Goal: Task Accomplishment & Management: Manage account settings

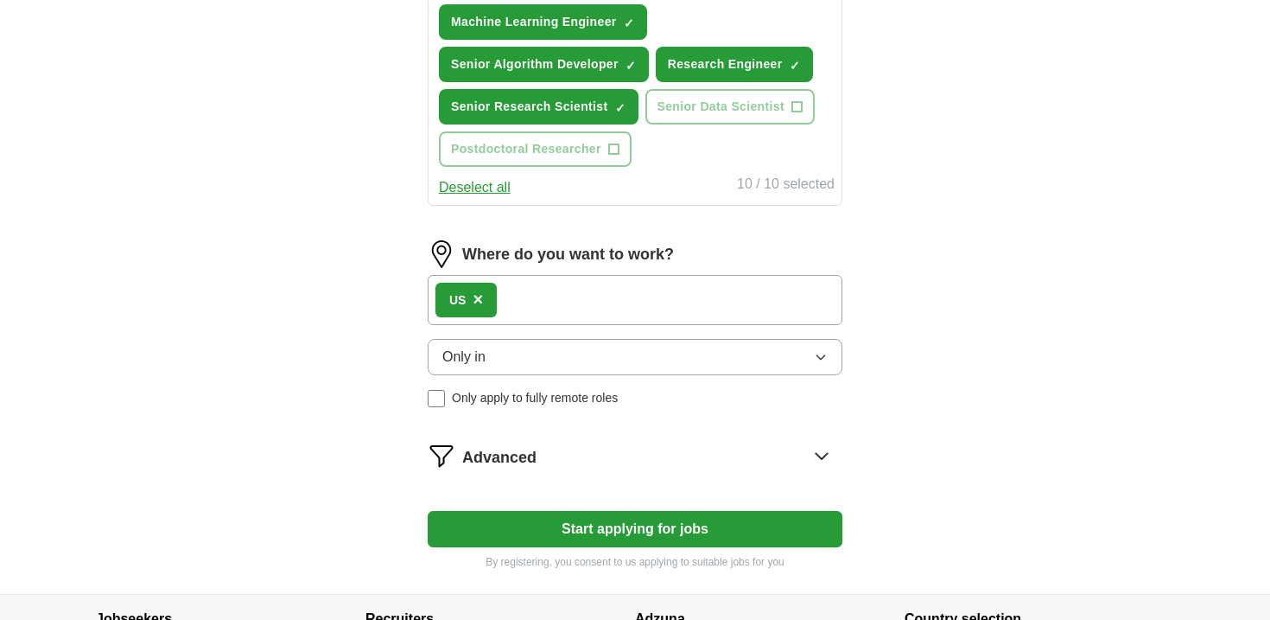
scroll to position [942, 0]
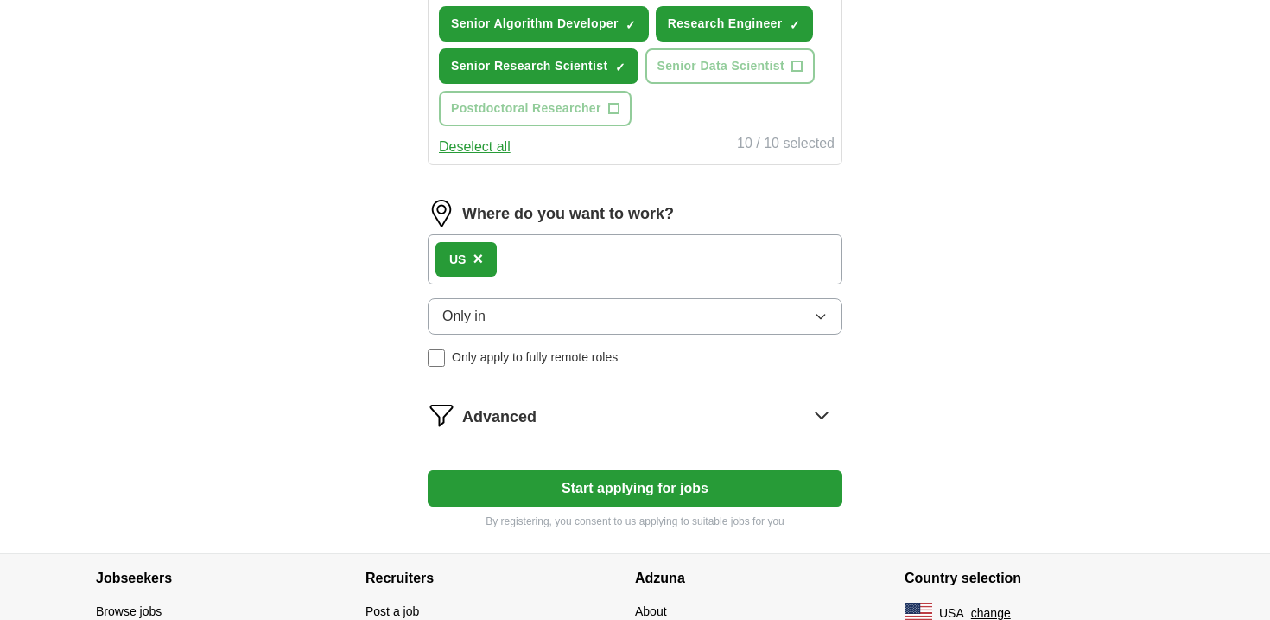
click at [819, 410] on icon at bounding box center [822, 415] width 28 height 28
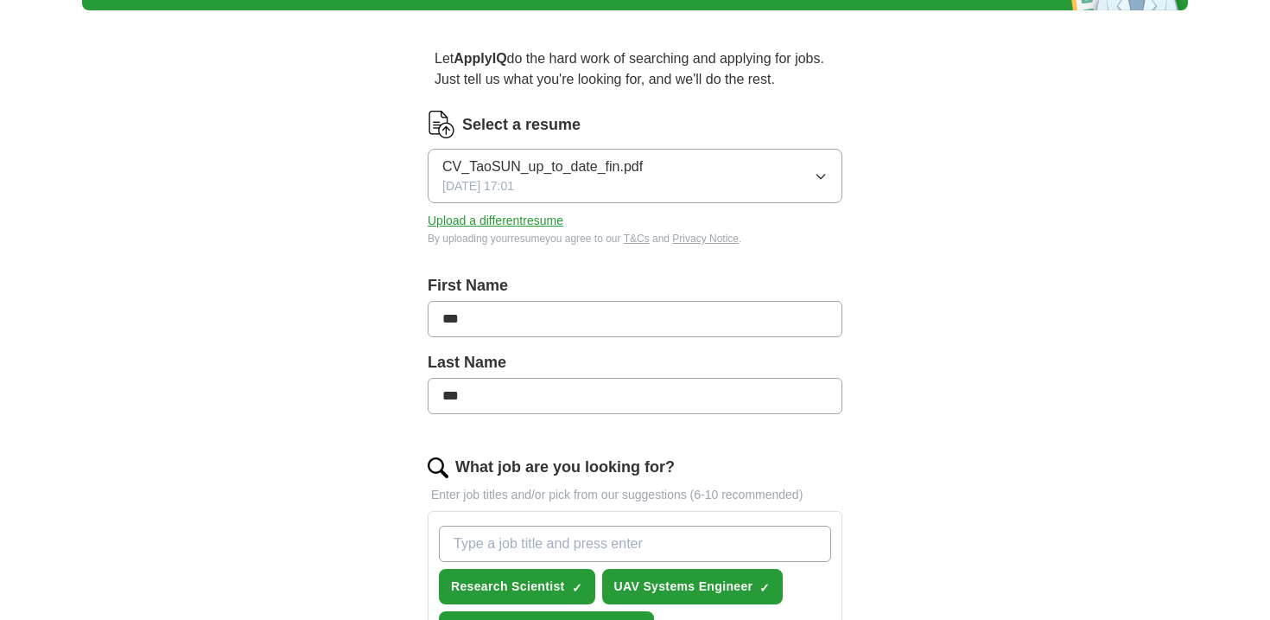
scroll to position [0, 0]
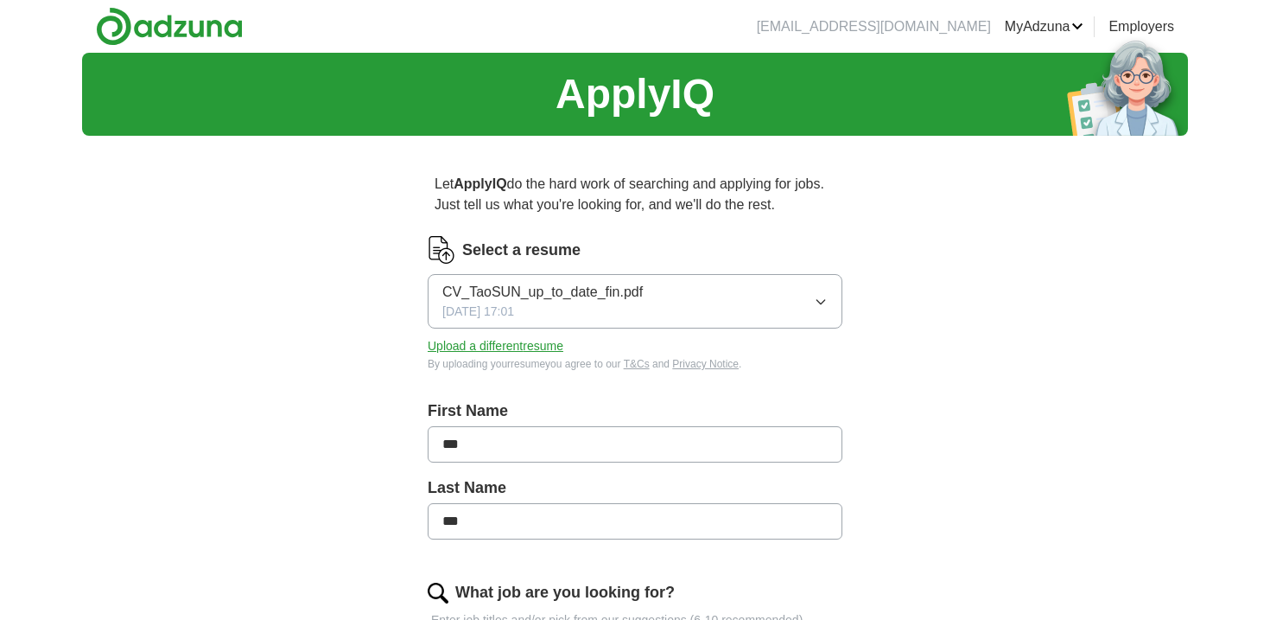
click at [826, 302] on icon "button" at bounding box center [821, 302] width 14 height 14
click at [1035, 13] on header "tsun9tic@gmail.com MyAdzuna Alerts Favorites Resumes ApplyIQ Preferences Posted…" at bounding box center [635, 26] width 1106 height 53
click at [0, 0] on link "Preferences" at bounding box center [0, 0] width 0 height 0
